Goal: Complete application form

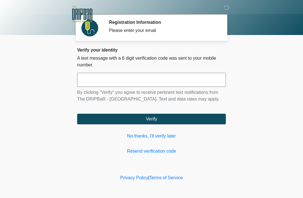
click at [160, 80] on input "text" at bounding box center [151, 80] width 149 height 14
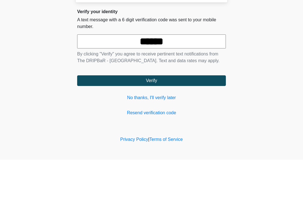
type input "******"
click at [178, 114] on button "Verify" at bounding box center [151, 119] width 149 height 11
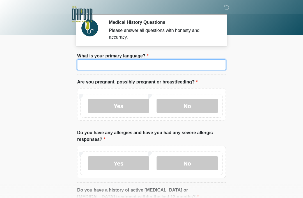
click at [98, 69] on input "What is your primary language?" at bounding box center [151, 64] width 149 height 11
type input "***"
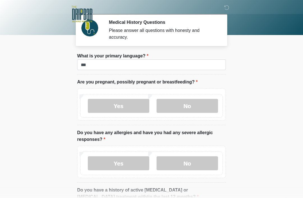
click at [47, 63] on body "‎ ‎ ‎ Medical History Questions Please answer all questions with honesty and ac…" at bounding box center [151, 99] width 303 height 198
click at [184, 108] on label "No" at bounding box center [187, 106] width 61 height 14
click at [177, 167] on label "No" at bounding box center [187, 164] width 61 height 14
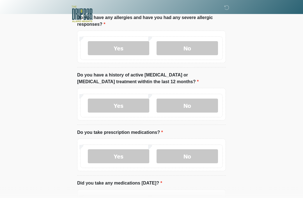
scroll to position [126, 0]
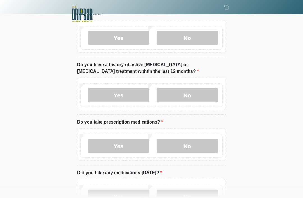
click at [174, 96] on label "No" at bounding box center [187, 95] width 61 height 14
click at [179, 146] on label "No" at bounding box center [187, 146] width 61 height 14
click at [180, 195] on label "No" at bounding box center [187, 197] width 61 height 14
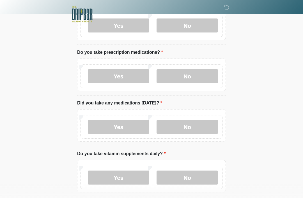
click at [180, 177] on label "No" at bounding box center [187, 178] width 61 height 14
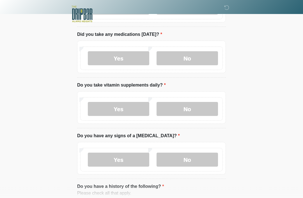
click at [177, 158] on label "No" at bounding box center [187, 160] width 61 height 14
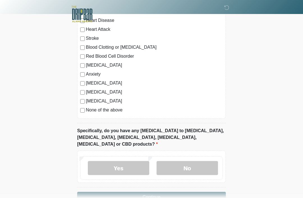
scroll to position [468, 0]
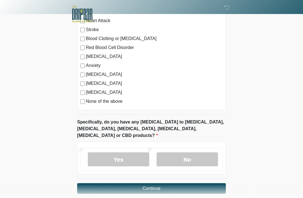
click at [181, 154] on label "No" at bounding box center [187, 160] width 61 height 14
click at [95, 183] on button "Continue" at bounding box center [151, 188] width 149 height 11
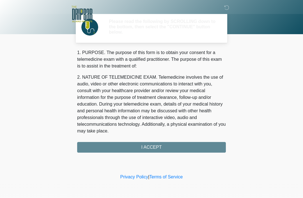
scroll to position [0, 0]
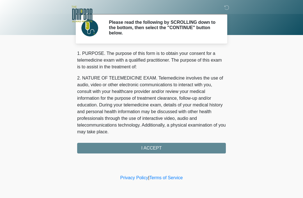
click at [94, 151] on div "1. PURPOSE. The purpose of this form is to obtain your consent for a telemedici…" at bounding box center [151, 102] width 149 height 104
click at [100, 148] on div "1. PURPOSE. The purpose of this form is to obtain your consent for a telemedici…" at bounding box center [151, 102] width 149 height 104
click at [150, 146] on div "1. PURPOSE. The purpose of this form is to obtain your consent for a telemedici…" at bounding box center [151, 102] width 149 height 104
click at [149, 151] on div "1. PURPOSE. The purpose of this form is to obtain your consent for a telemedici…" at bounding box center [151, 102] width 149 height 104
click at [159, 148] on div "1. PURPOSE. The purpose of this form is to obtain your consent for a telemedici…" at bounding box center [151, 102] width 149 height 104
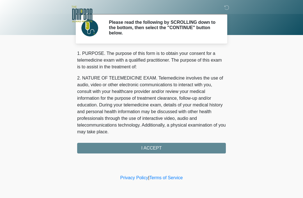
click at [156, 151] on div "1. PURPOSE. The purpose of this form is to obtain your consent for a telemedici…" at bounding box center [151, 102] width 149 height 104
click at [155, 151] on div "1. PURPOSE. The purpose of this form is to obtain your consent for a telemedici…" at bounding box center [151, 102] width 149 height 104
click at [160, 146] on div "1. PURPOSE. The purpose of this form is to obtain your consent for a telemedici…" at bounding box center [151, 102] width 149 height 104
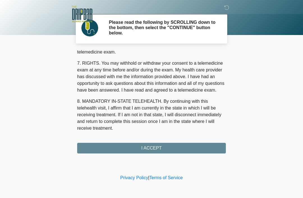
scroll to position [246, 0]
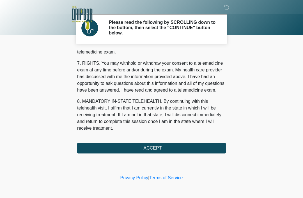
click at [203, 150] on button "I ACCEPT" at bounding box center [151, 148] width 149 height 11
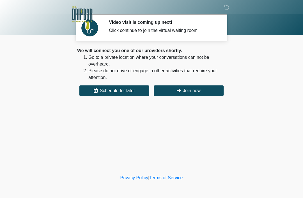
click at [210, 93] on button "Join now" at bounding box center [189, 91] width 70 height 11
